Goal: Task Accomplishment & Management: Manage account settings

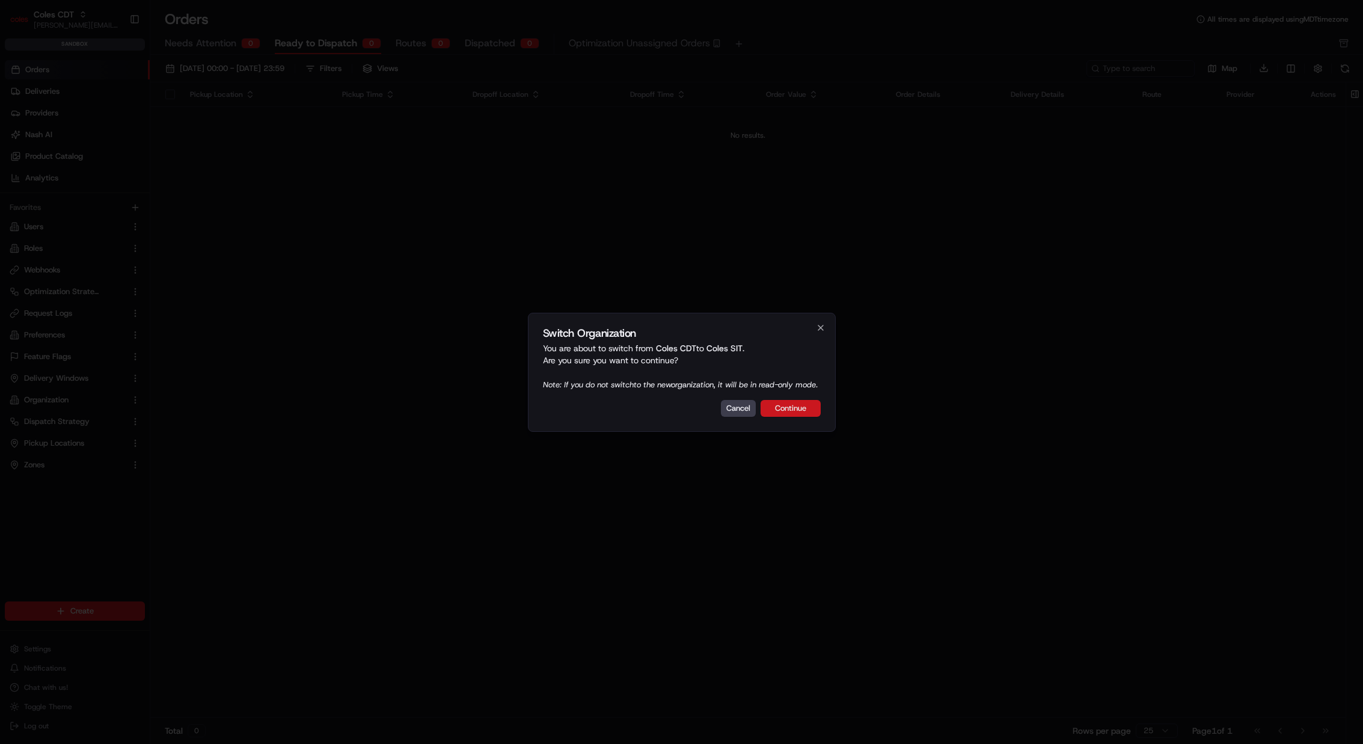
click at [786, 412] on button "Continue" at bounding box center [791, 408] width 60 height 17
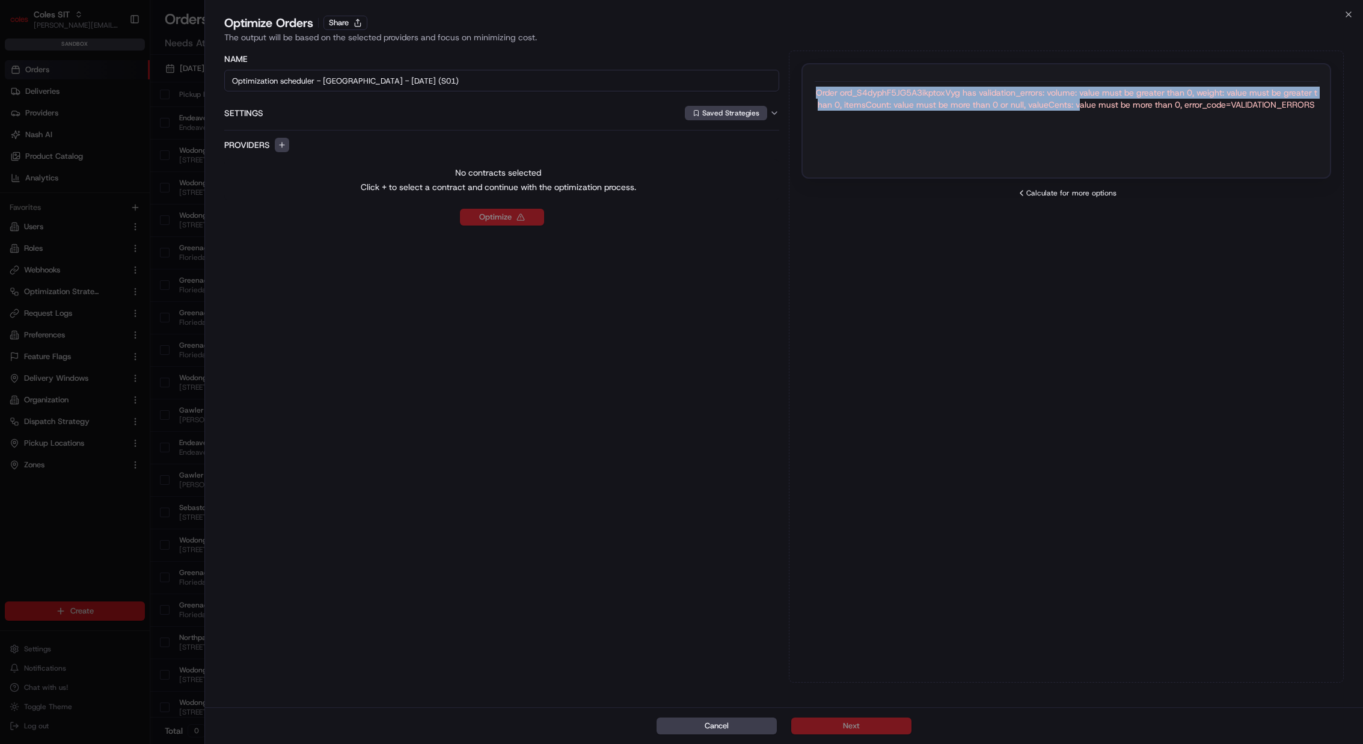
drag, startPoint x: 940, startPoint y: 83, endPoint x: 1080, endPoint y: 102, distance: 141.4
click at [1080, 102] on div "Order ord_S4dyphF5JG5A3ikptoxVyg has validation_errors: volume: value must be g…" at bounding box center [1066, 93] width 503 height 34
click at [1080, 102] on div "Order ord_S4dyphF5JG5A3ikptoxVyg has validation_errors: volume: value must be g…" at bounding box center [1066, 99] width 503 height 24
drag, startPoint x: 1067, startPoint y: 94, endPoint x: 1148, endPoint y: 107, distance: 82.1
click at [1148, 107] on div "Order ord_S4dyphF5JG5A3ikptoxVyg has validation_errors: volume: value must be g…" at bounding box center [1066, 99] width 503 height 24
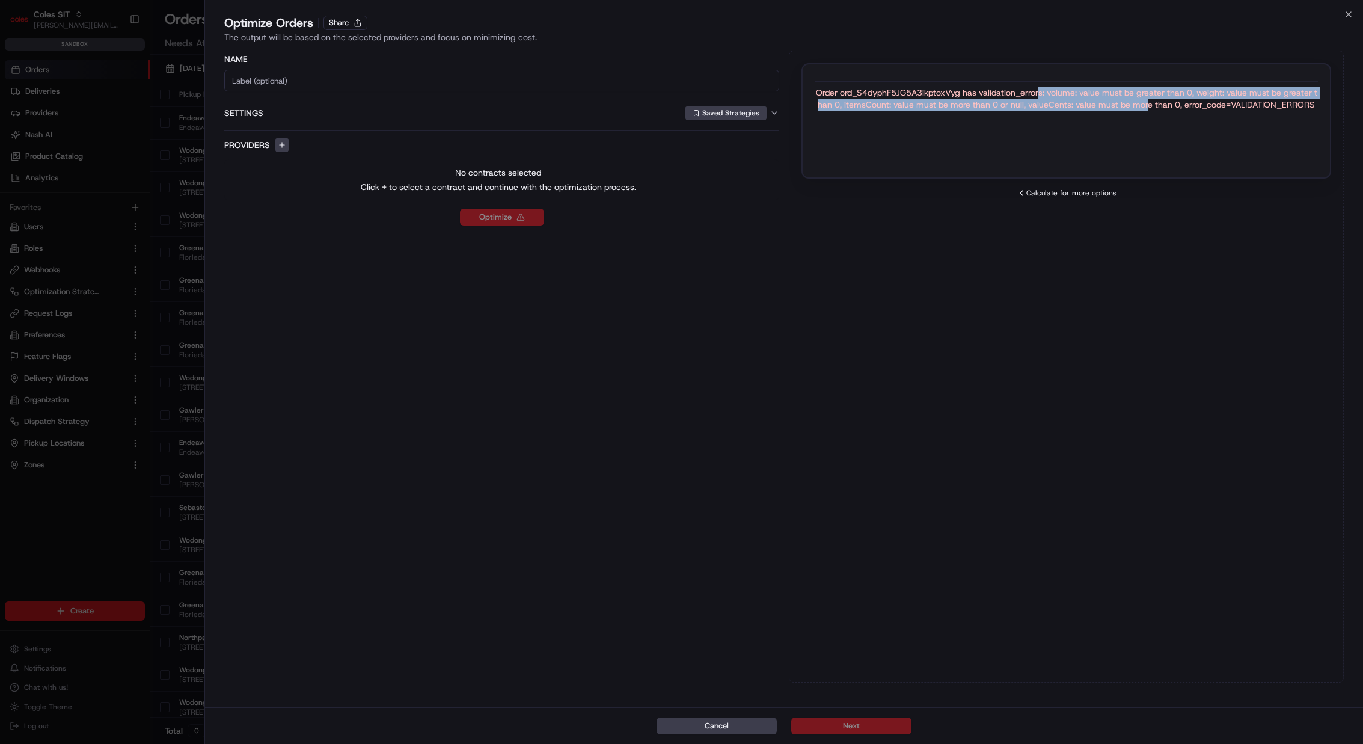
click at [1148, 107] on div "Order ord_S4dyphF5JG5A3ikptoxVyg has validation_errors: volume: value must be g…" at bounding box center [1066, 99] width 503 height 24
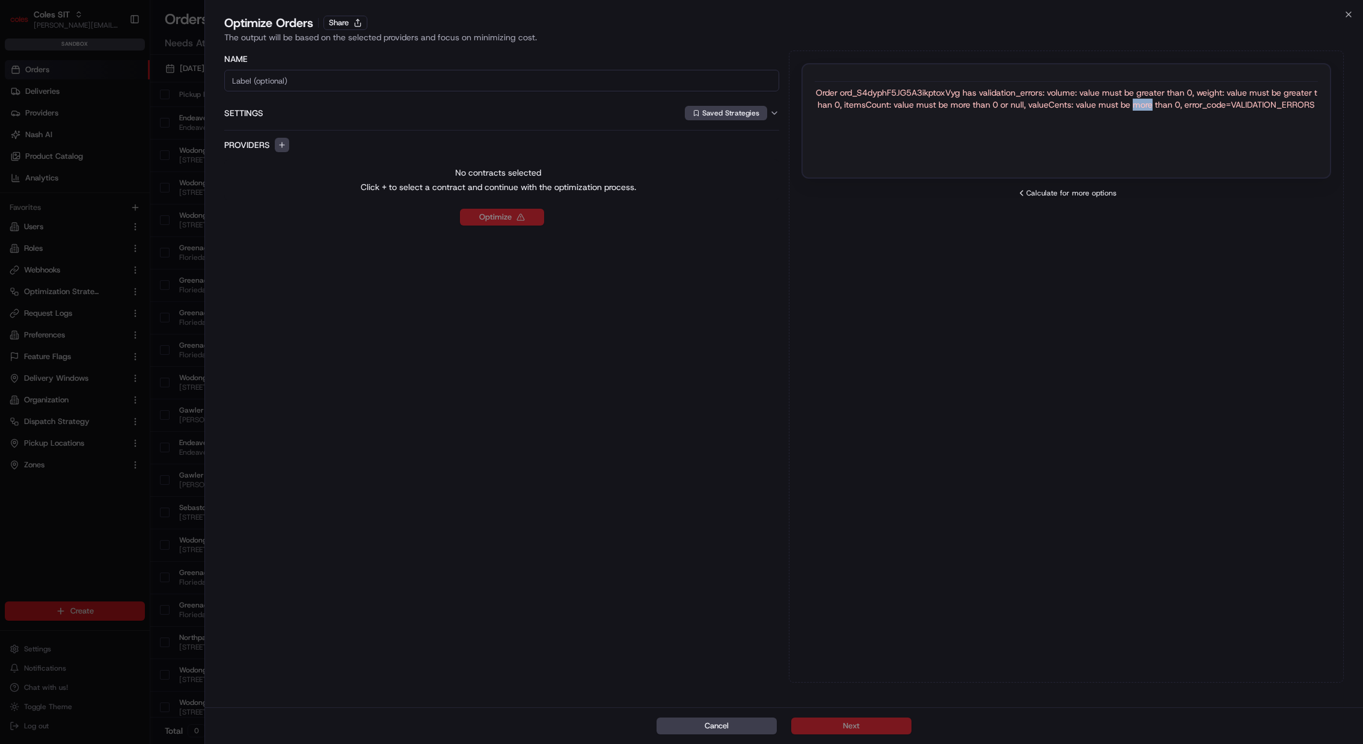
click at [1148, 107] on div "Order ord_S4dyphF5JG5A3ikptoxVyg has validation_errors: volume: value must be g…" at bounding box center [1066, 99] width 503 height 24
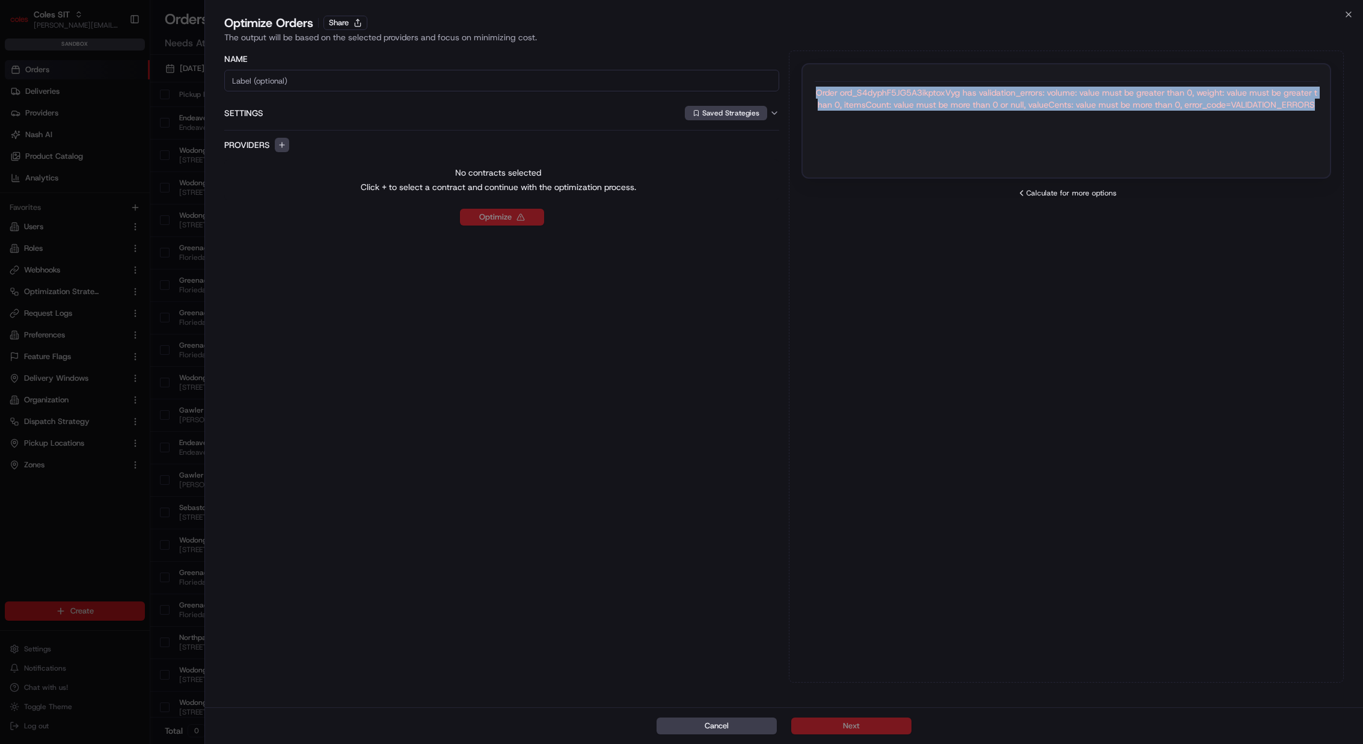
click at [1148, 107] on div "Order ord_S4dyphF5JG5A3ikptoxVyg has validation_errors: volume: value must be g…" at bounding box center [1066, 99] width 503 height 24
click at [1085, 104] on div "Order ord_S4dyphF5JG5A3ikptoxVyg has validation_errors: volume: value must be g…" at bounding box center [1066, 99] width 503 height 24
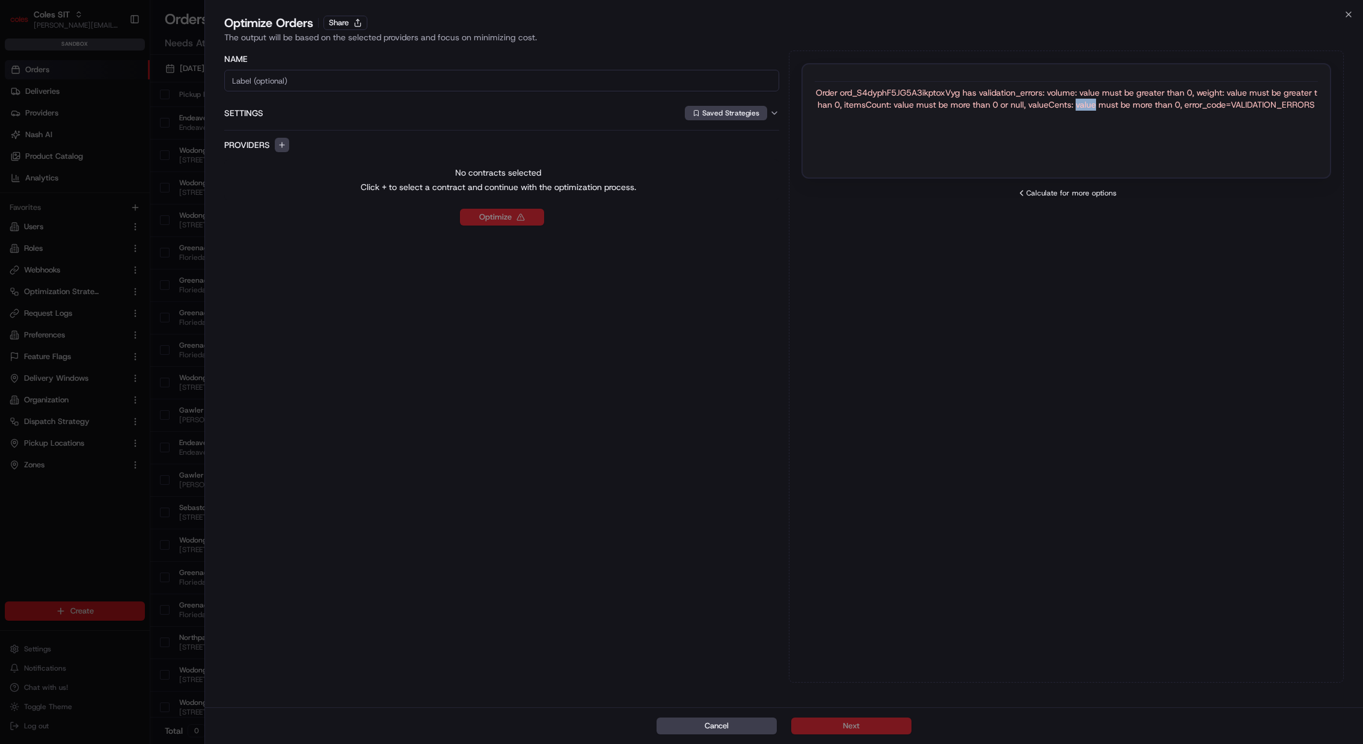
click at [1085, 104] on div "Order ord_S4dyphF5JG5A3ikptoxVyg has validation_errors: volume: value must be g…" at bounding box center [1066, 99] width 503 height 24
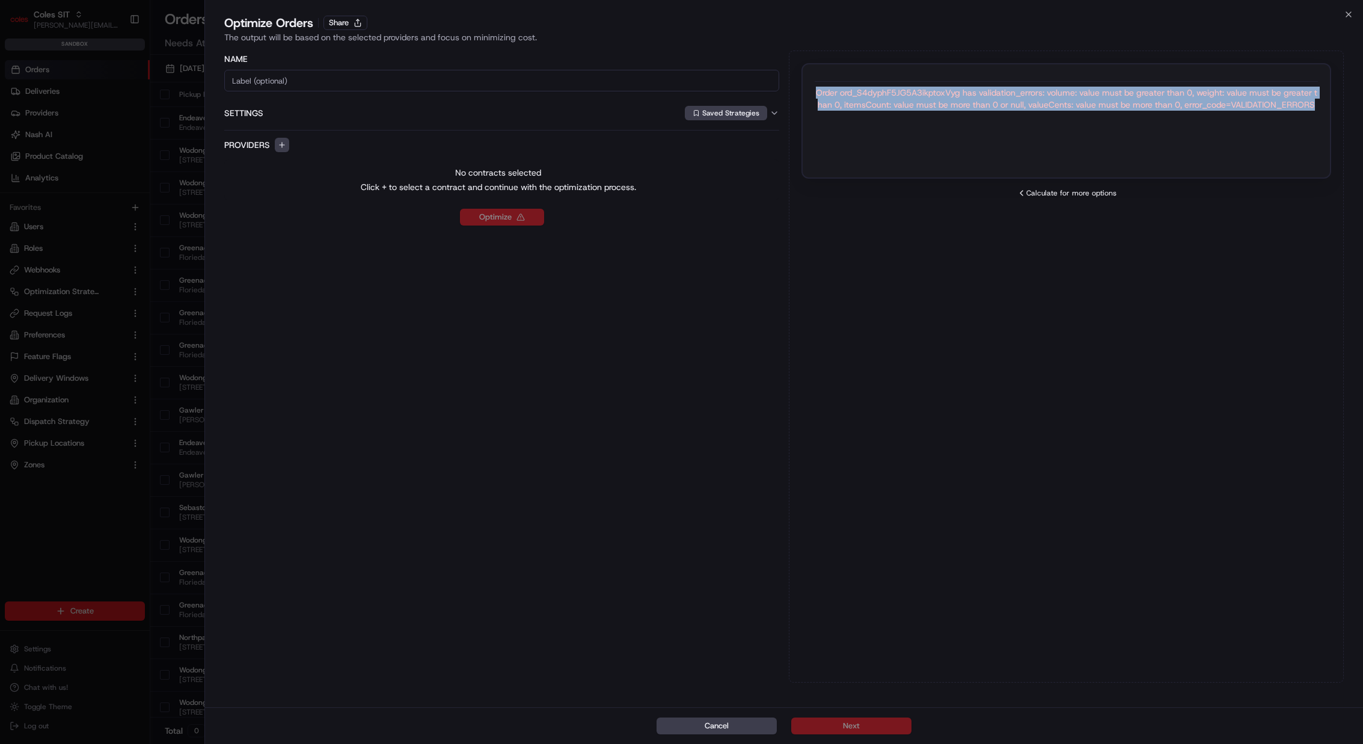
click at [1085, 104] on div "Order ord_S4dyphF5JG5A3ikptoxVyg has validation_errors: volume: value must be g…" at bounding box center [1066, 99] width 503 height 24
click at [1085, 106] on div "Order ord_S4dyphF5JG5A3ikptoxVyg has validation_errors: volume: value must be g…" at bounding box center [1066, 99] width 503 height 24
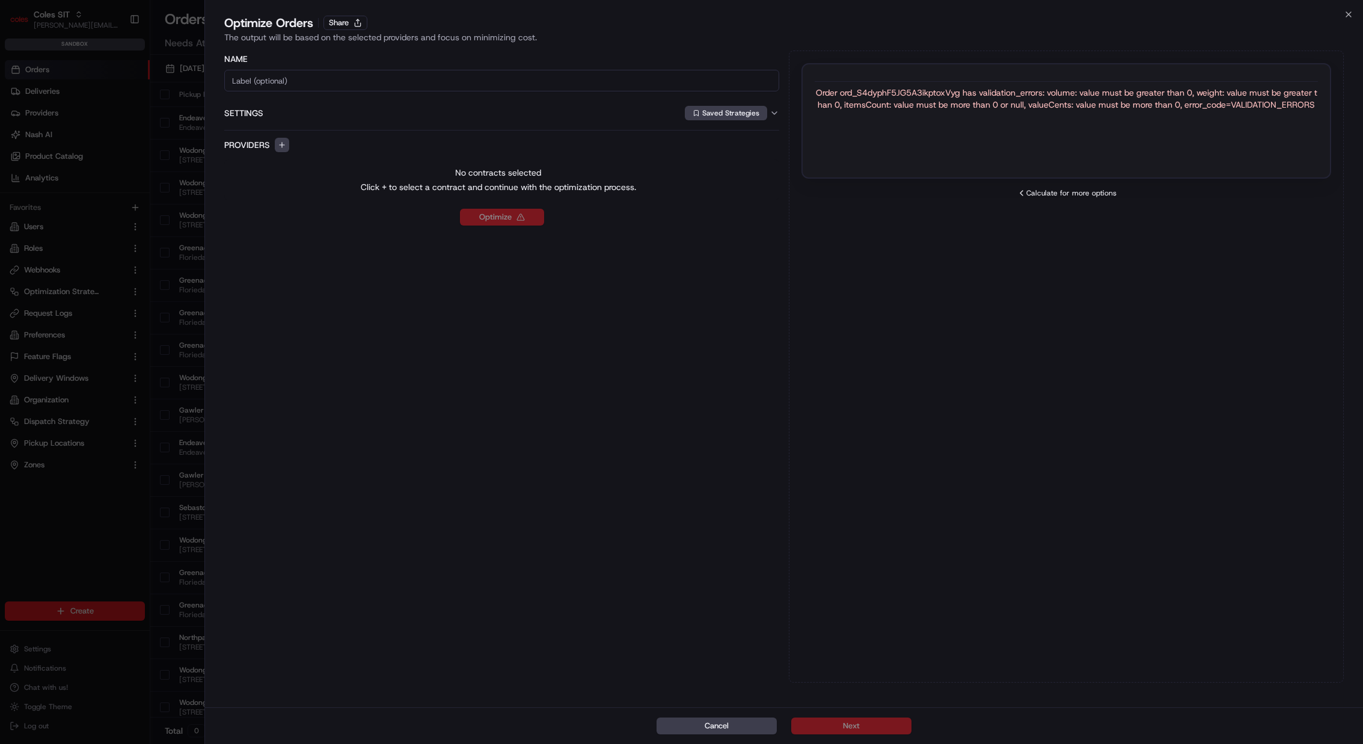
click at [1148, 95] on div "Order ord_S4dyphF5JG5A3ikptoxVyg has validation_errors: volume: value must be g…" at bounding box center [1066, 99] width 503 height 24
click at [1149, 95] on div "Order ord_S4dyphF5JG5A3ikptoxVyg has validation_errors: volume: value must be g…" at bounding box center [1066, 99] width 503 height 24
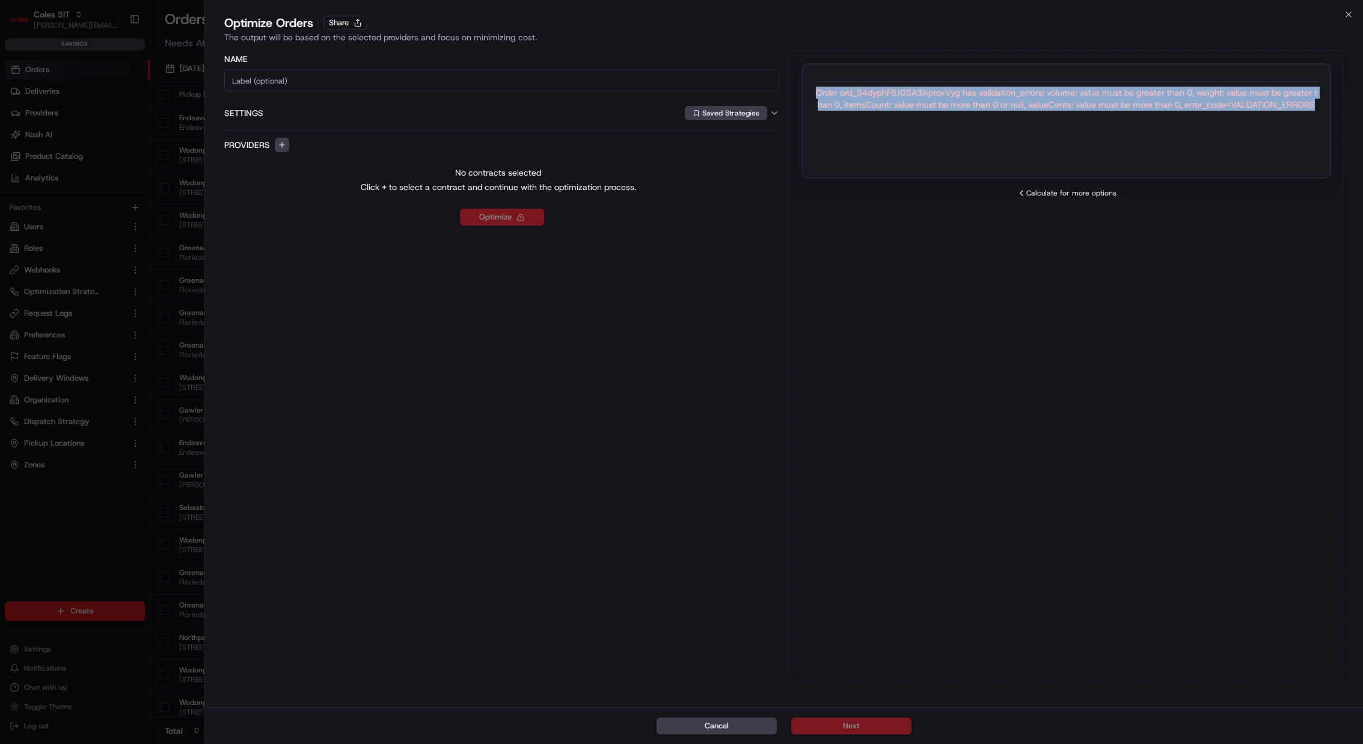
click at [1149, 95] on div "Order ord_S4dyphF5JG5A3ikptoxVyg has validation_errors: volume: value must be g…" at bounding box center [1066, 99] width 503 height 24
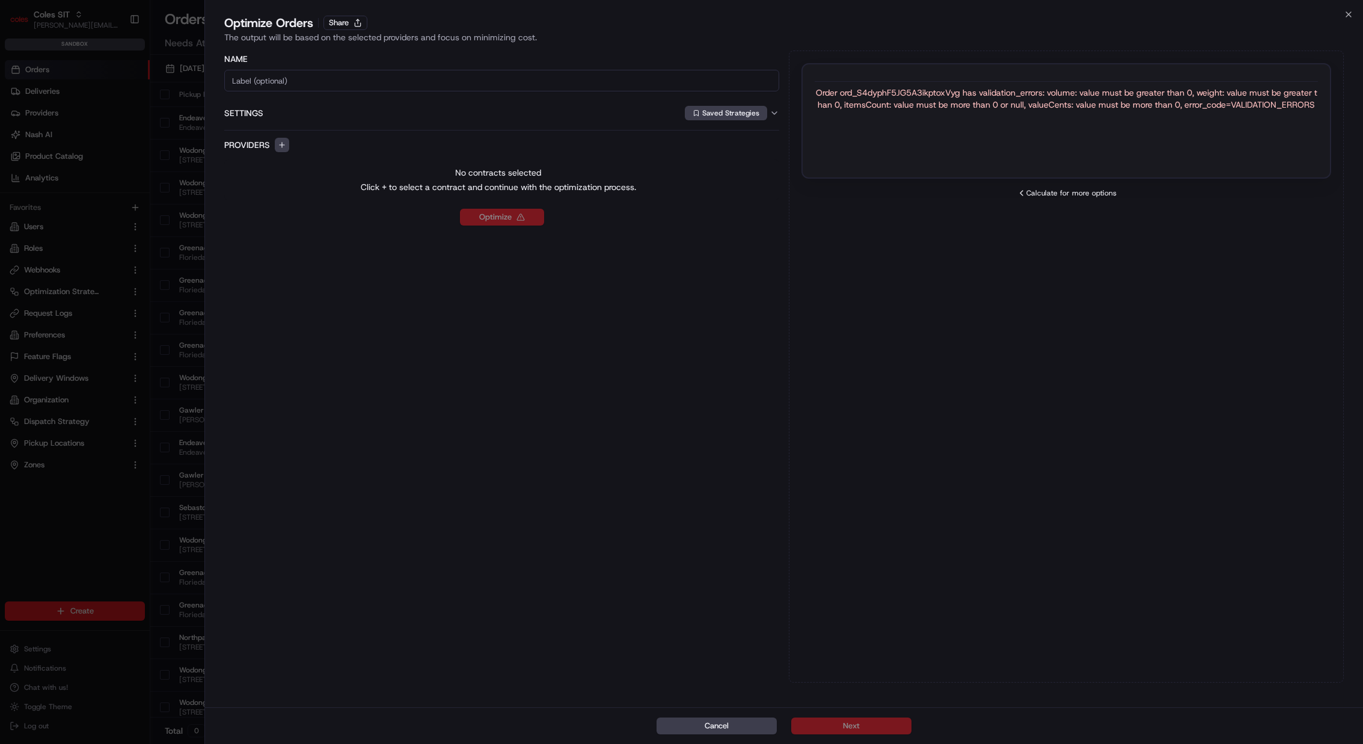
click at [1144, 106] on div "Order ord_S4dyphF5JG5A3ikptoxVyg has validation_errors: volume: value must be g…" at bounding box center [1066, 99] width 503 height 24
click at [1135, 96] on div "Order ord_S4dyphF5JG5A3ikptoxVyg has validation_errors: volume: value must be g…" at bounding box center [1066, 99] width 503 height 24
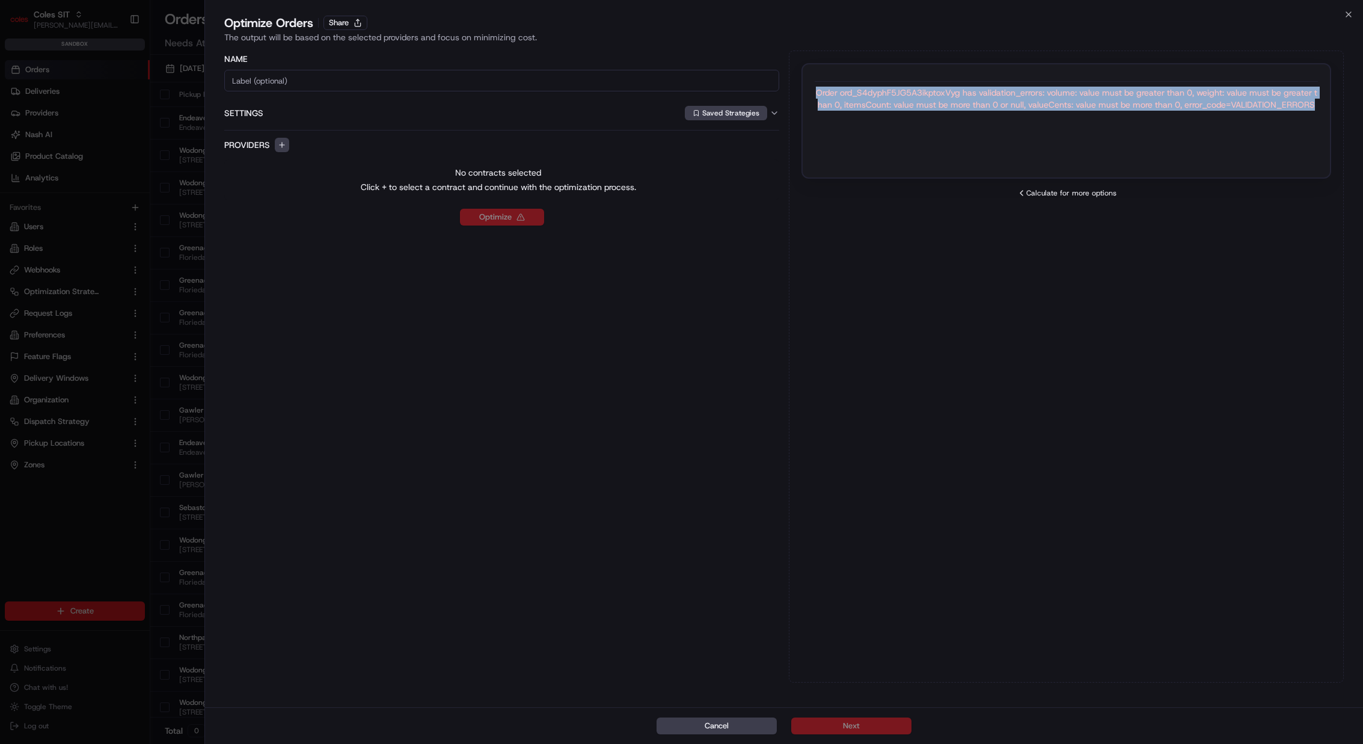
click at [1135, 96] on div "Order ord_S4dyphF5JG5A3ikptoxVyg has validation_errors: volume: value must be g…" at bounding box center [1066, 99] width 503 height 24
click at [1135, 97] on div "Order ord_S4dyphF5JG5A3ikptoxVyg has validation_errors: volume: value must be g…" at bounding box center [1066, 99] width 503 height 24
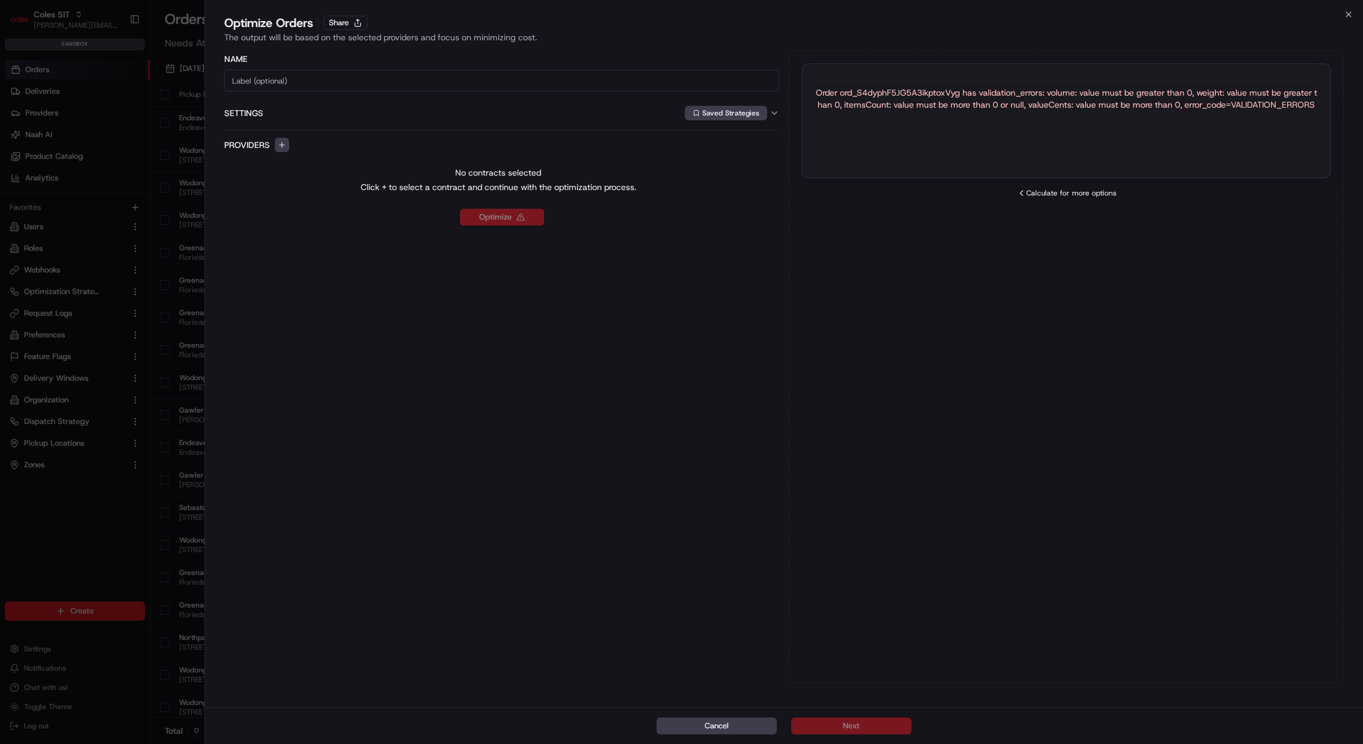
drag, startPoint x: 1108, startPoint y: 108, endPoint x: 1177, endPoint y: 115, distance: 69.5
click at [1177, 115] on div "Order ord_S4dyphF5JG5A3ikptoxVyg has validation_errors: volume: value must be g…" at bounding box center [1066, 120] width 530 height 115
click at [1174, 108] on div "Order ord_S4dyphF5JG5A3ikptoxVyg has validation_errors: volume: value must be g…" at bounding box center [1066, 99] width 503 height 24
click at [1174, 107] on div "Order ord_S4dyphF5JG5A3ikptoxVyg has validation_errors: volume: value must be g…" at bounding box center [1066, 99] width 503 height 24
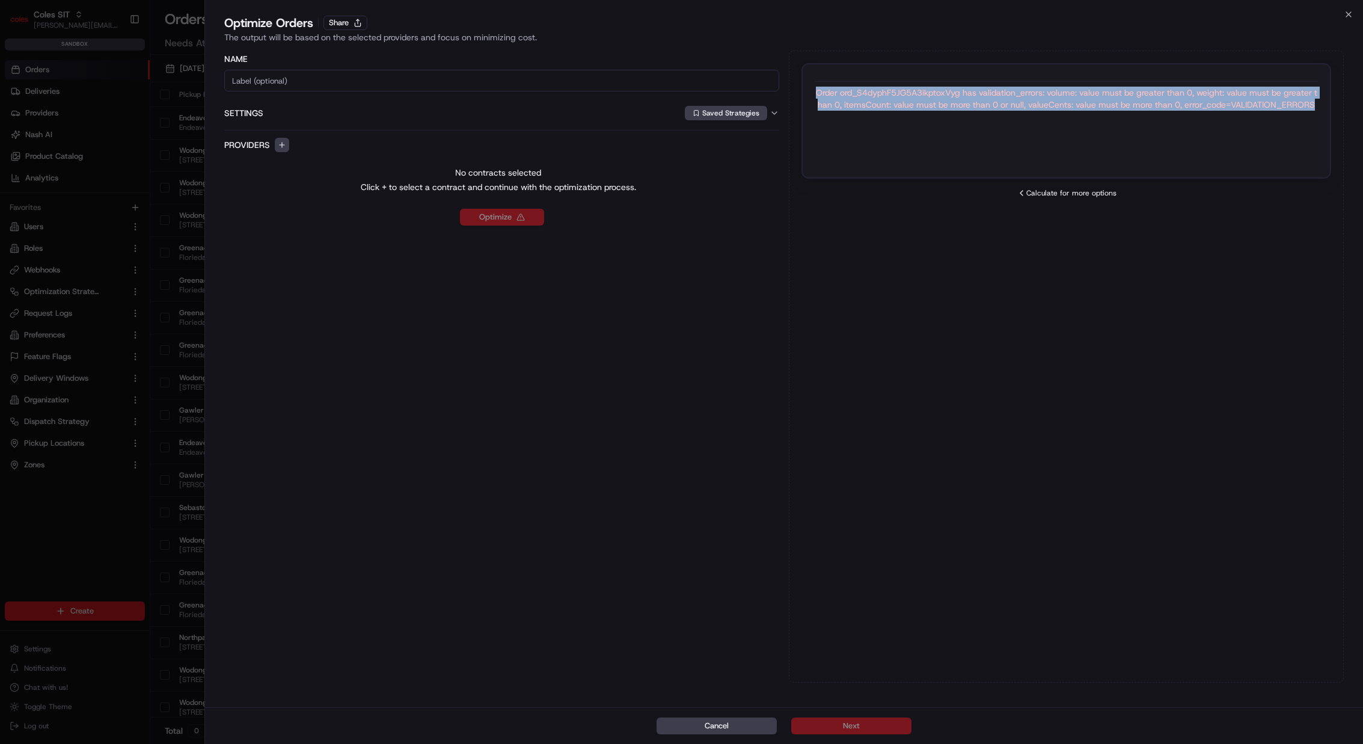
click at [1174, 107] on div "Order ord_S4dyphF5JG5A3ikptoxVyg has validation_errors: volume: value must be g…" at bounding box center [1066, 99] width 503 height 24
click at [1162, 107] on div "Order ord_S4dyphF5JG5A3ikptoxVyg has validation_errors: volume: value must be g…" at bounding box center [1066, 99] width 503 height 24
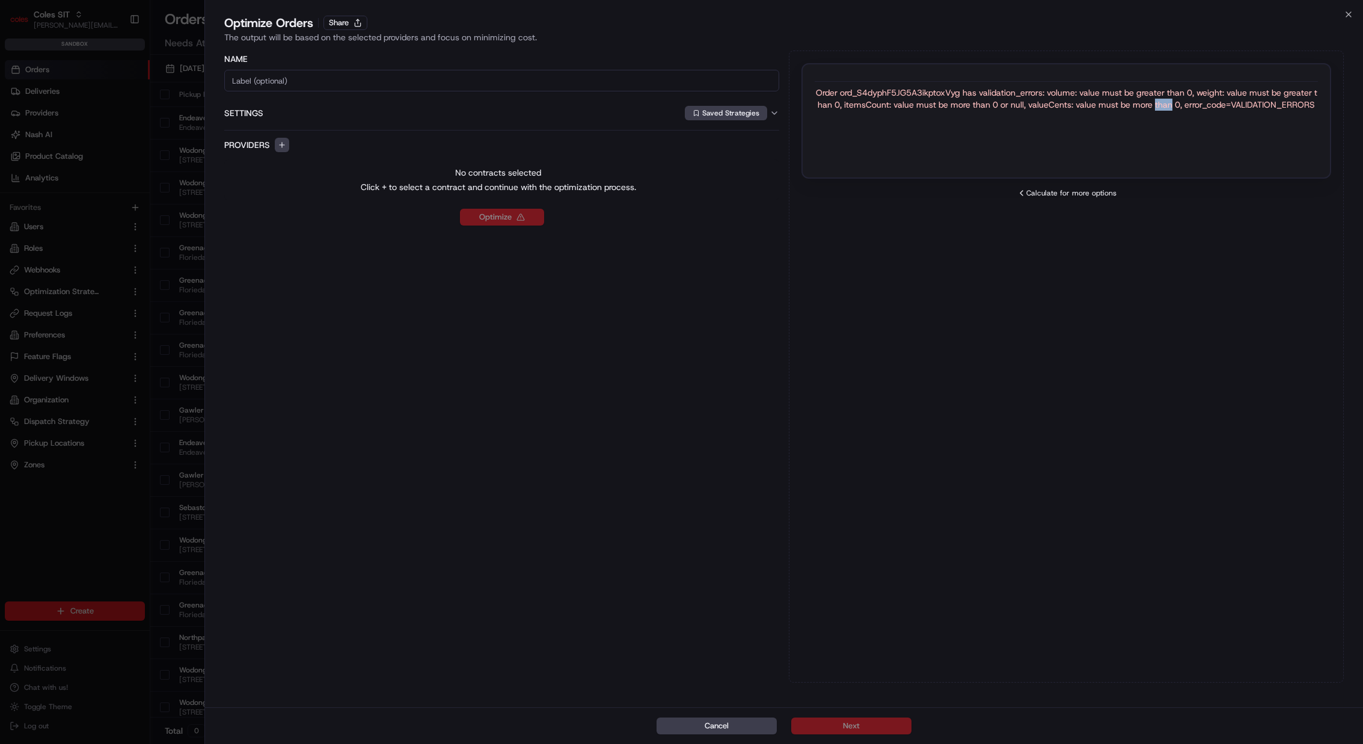
click at [1162, 107] on div "Order ord_S4dyphF5JG5A3ikptoxVyg has validation_errors: volume: value must be g…" at bounding box center [1066, 99] width 503 height 24
click at [1171, 107] on div "Order ord_S4dyphF5JG5A3ikptoxVyg has validation_errors: volume: value must be g…" at bounding box center [1066, 99] width 503 height 24
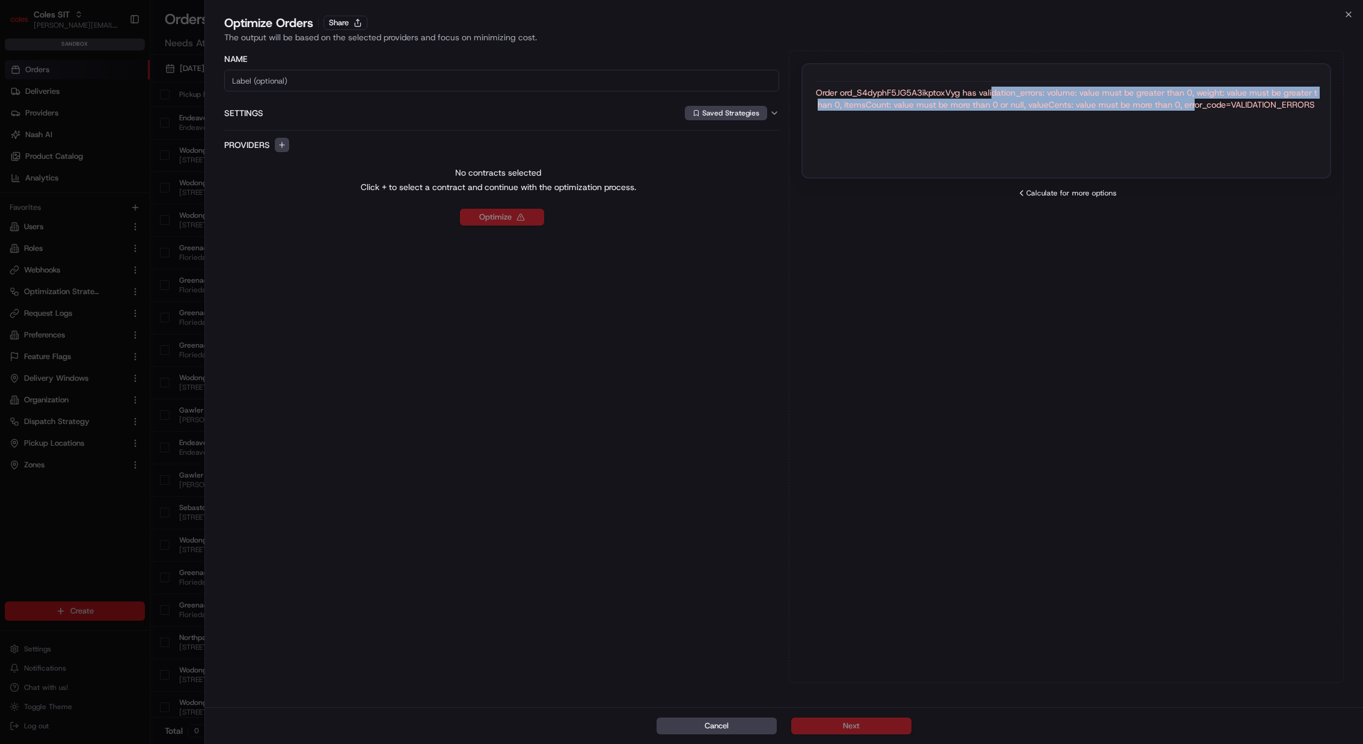
drag, startPoint x: 1196, startPoint y: 104, endPoint x: 996, endPoint y: 96, distance: 199.8
click at [996, 96] on div "Order ord_S4dyphF5JG5A3ikptoxVyg has validation_errors: volume: value must be g…" at bounding box center [1066, 99] width 503 height 24
